Goal: Transaction & Acquisition: Obtain resource

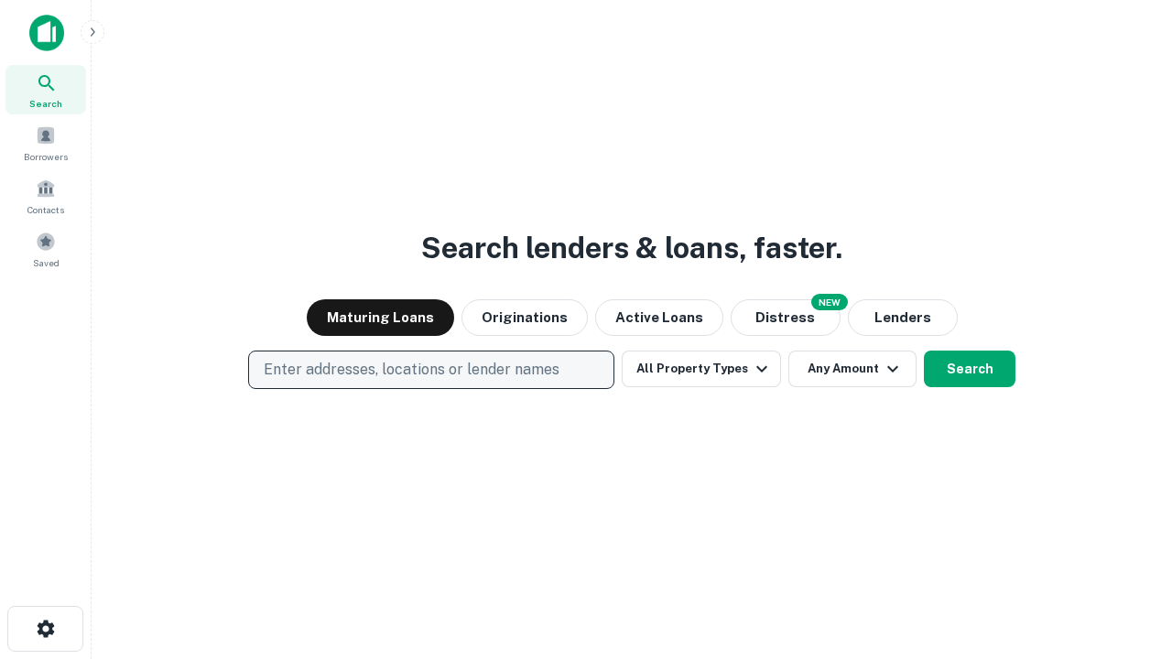
click at [430, 370] on p "Enter addresses, locations or lender names" at bounding box center [412, 370] width 296 height 22
type input "**********"
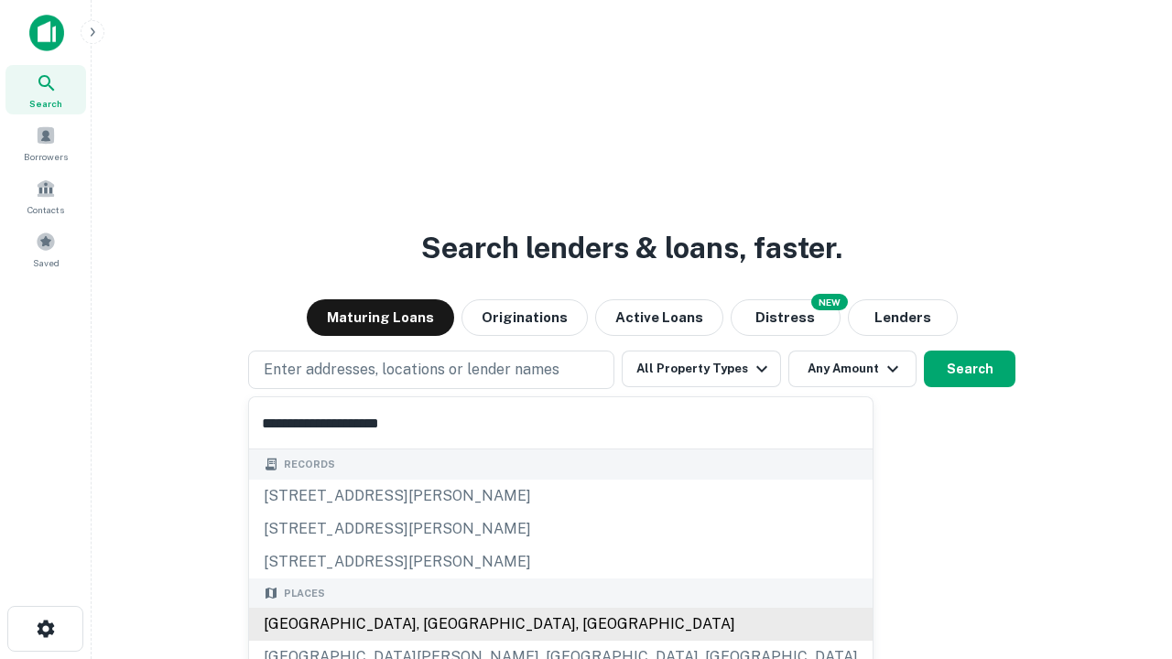
click at [437, 624] on div "[GEOGRAPHIC_DATA], [GEOGRAPHIC_DATA], [GEOGRAPHIC_DATA]" at bounding box center [560, 624] width 623 height 33
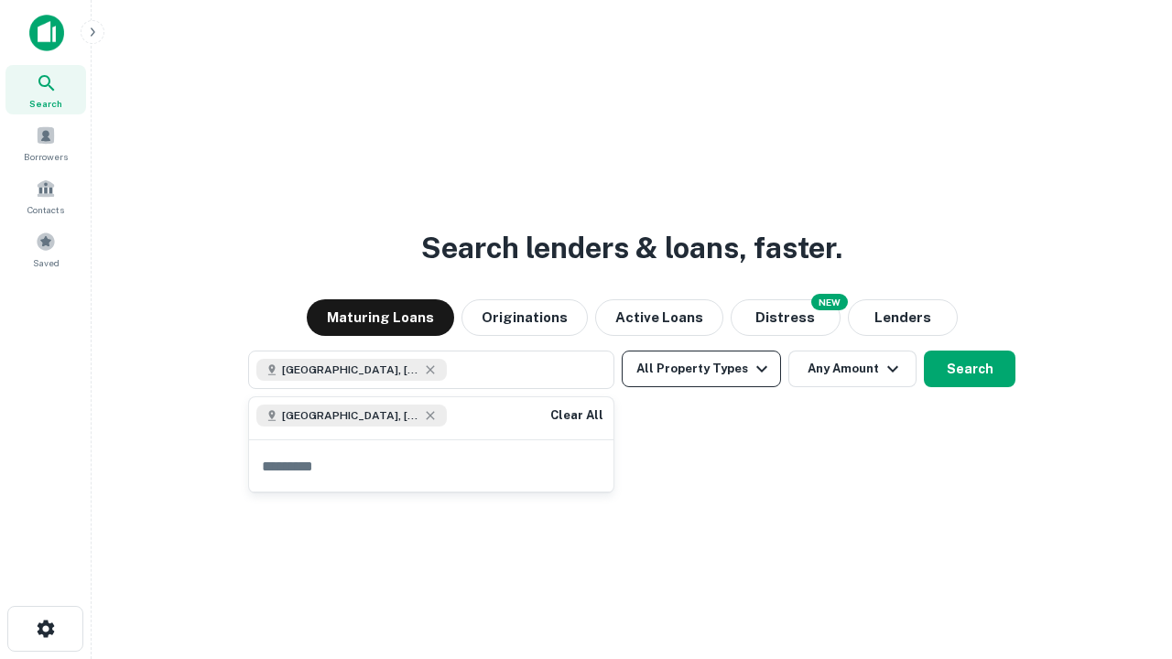
click at [701, 369] on button "All Property Types" at bounding box center [700, 369] width 159 height 37
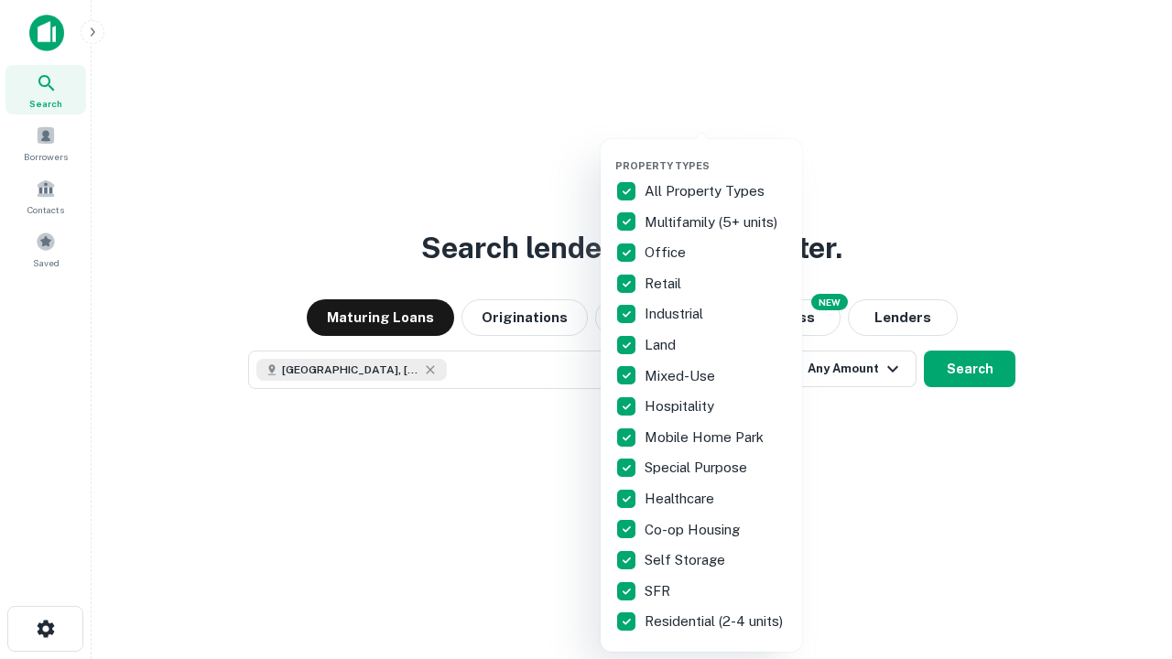
click at [716, 154] on button "button" at bounding box center [715, 154] width 201 height 1
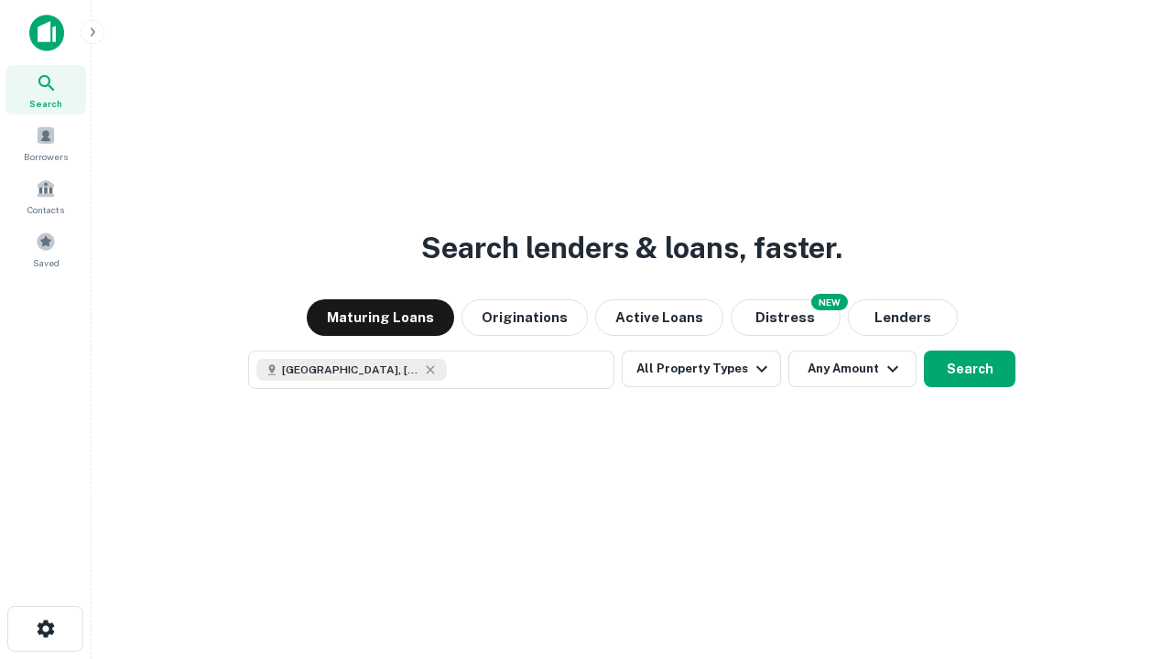
scroll to position [29, 0]
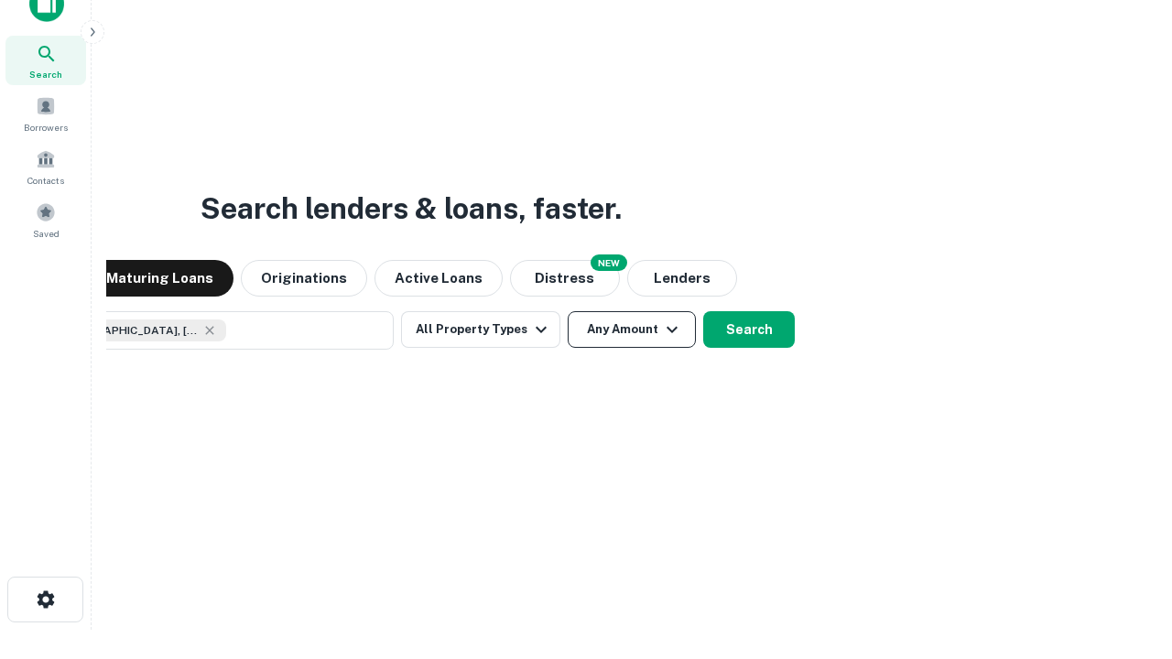
click at [567, 311] on button "Any Amount" at bounding box center [631, 329] width 128 height 37
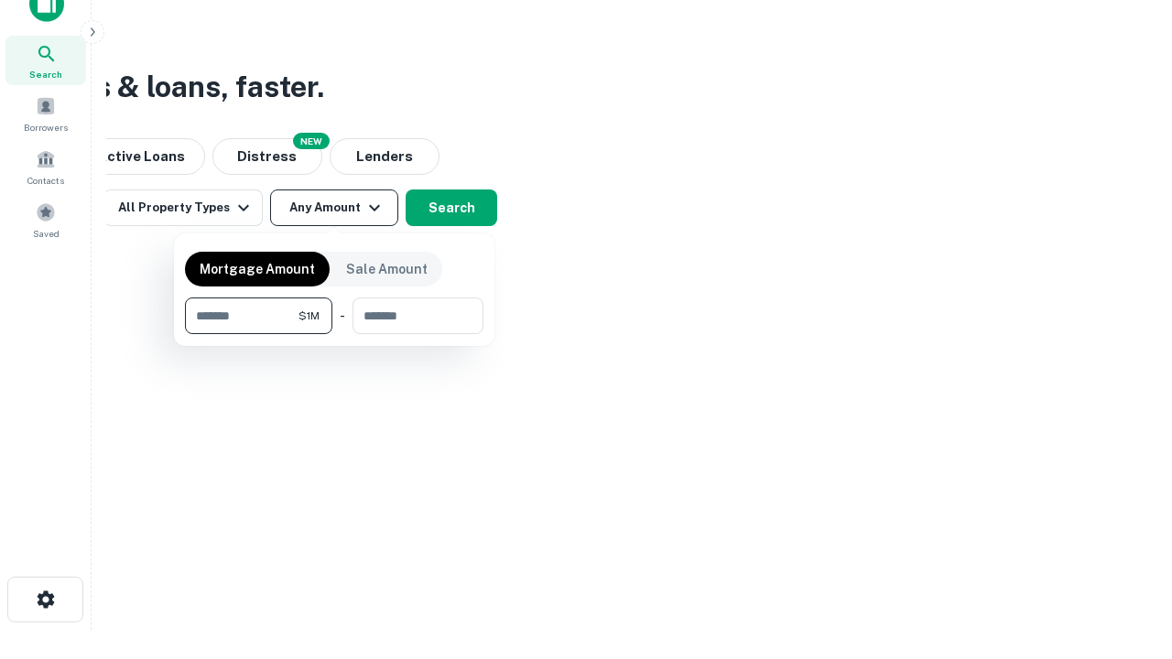
type input "*******"
click at [334, 334] on button "button" at bounding box center [334, 334] width 298 height 1
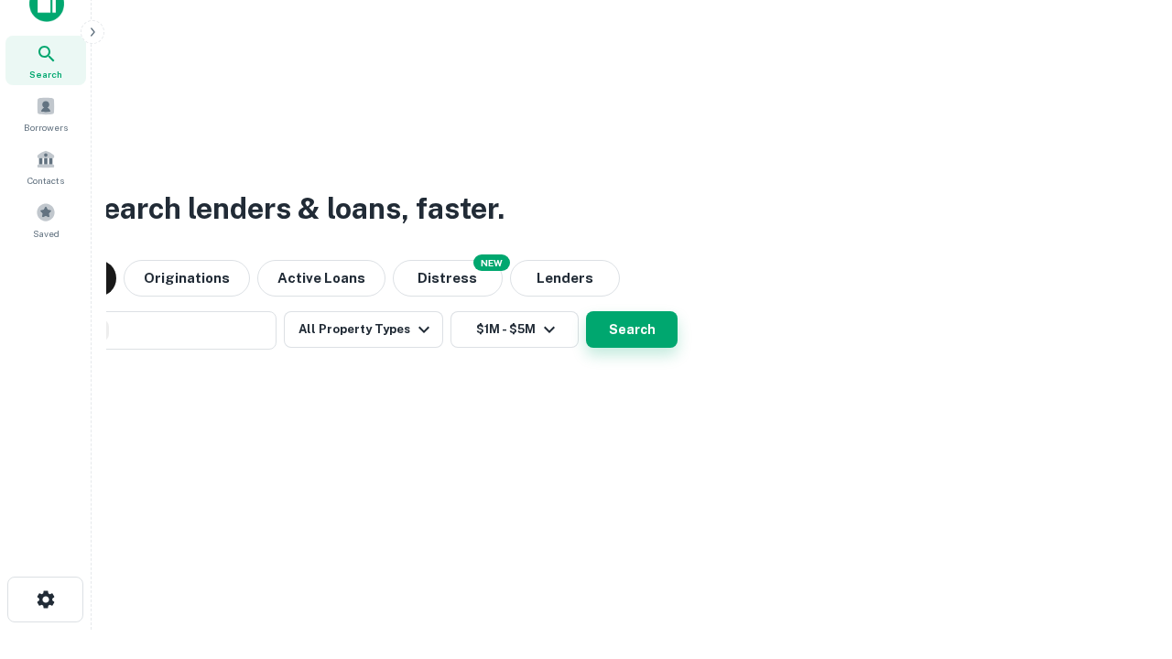
click at [586, 311] on button "Search" at bounding box center [632, 329] width 92 height 37
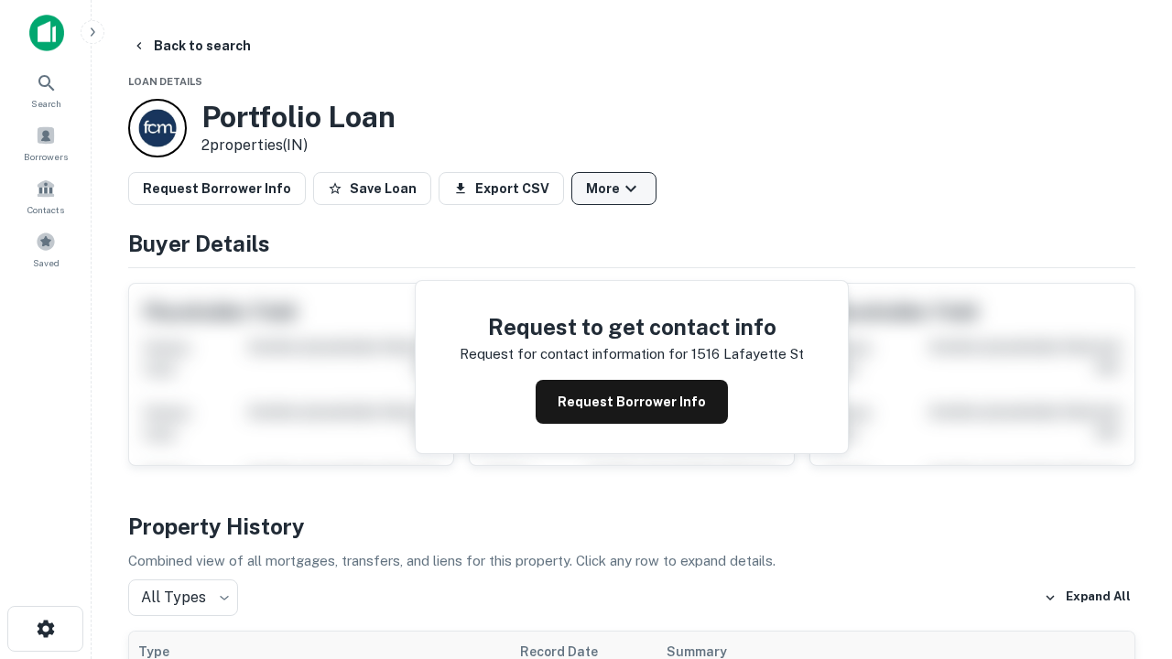
click at [613, 189] on button "More" at bounding box center [613, 188] width 85 height 33
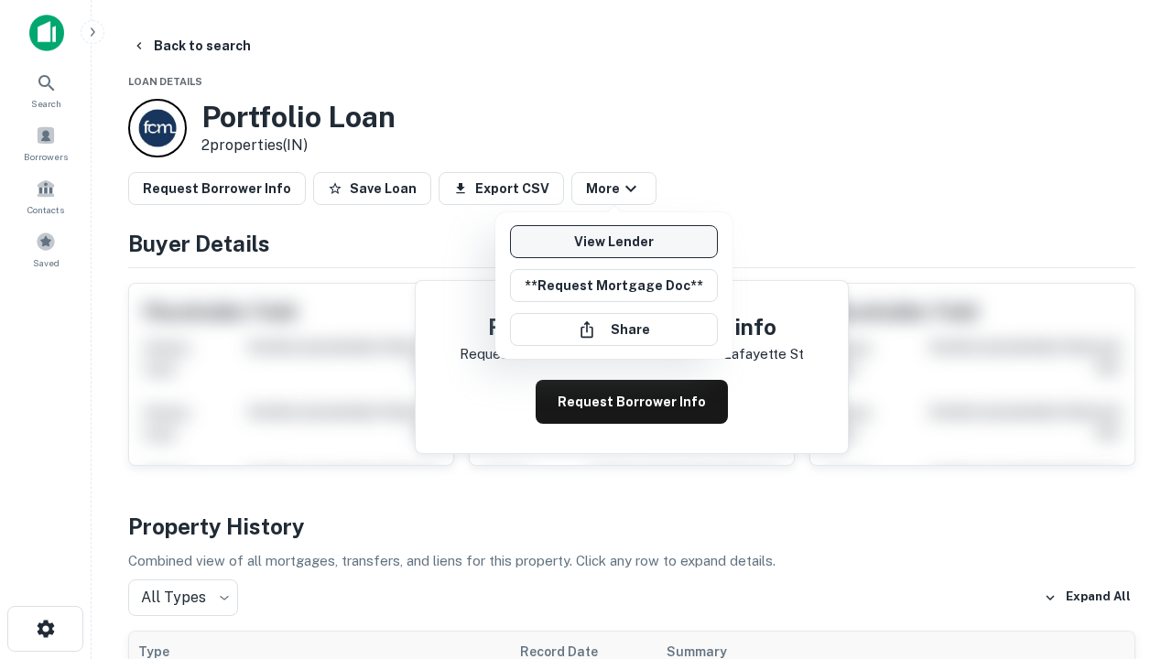
click at [613, 242] on link "View Lender" at bounding box center [614, 241] width 208 height 33
